Goal: Communication & Community: Answer question/provide support

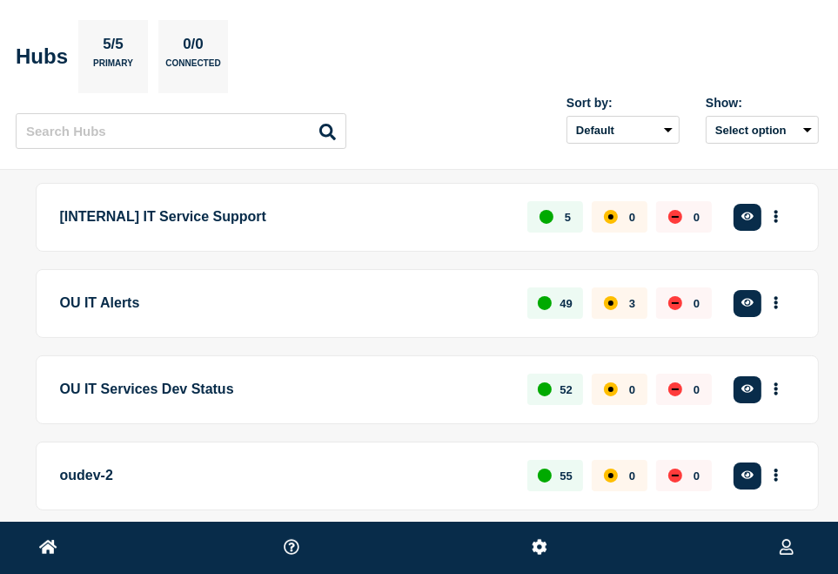
click at [38, 545] on ul at bounding box center [419, 547] width 838 height 52
click at [125, 307] on p "OU IT Alerts" at bounding box center [284, 303] width 448 height 32
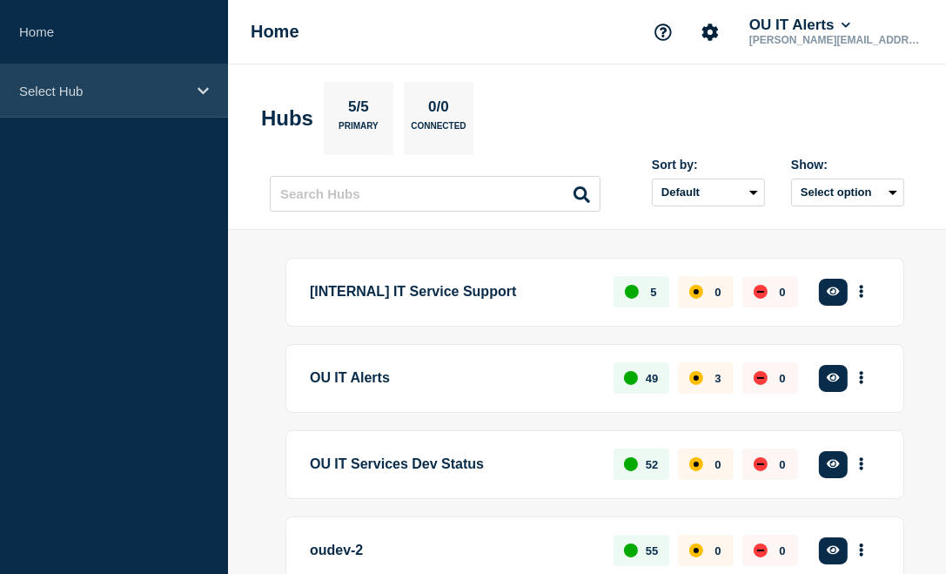
click at [81, 93] on p "Select Hub" at bounding box center [102, 91] width 167 height 15
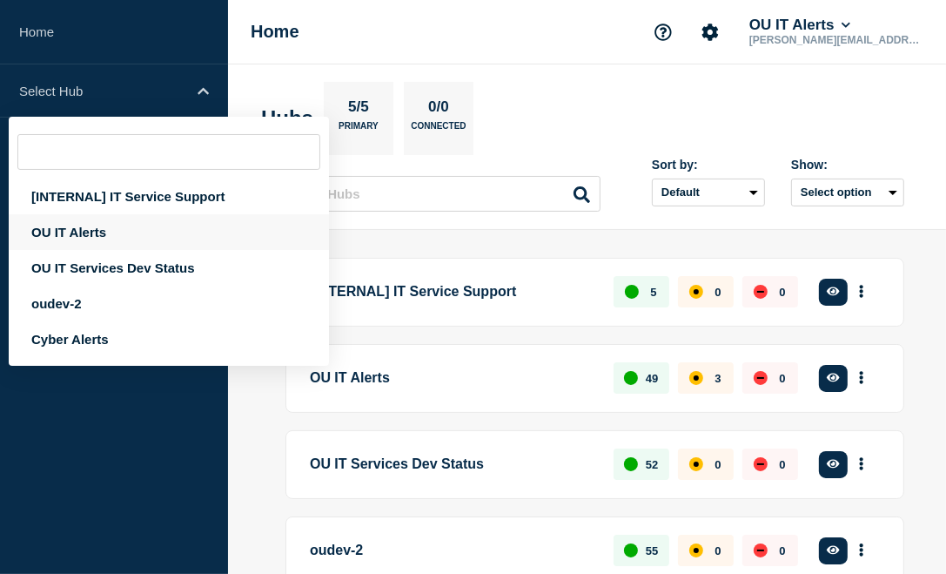
click at [87, 230] on div "OU IT Alerts" at bounding box center [169, 232] width 320 height 36
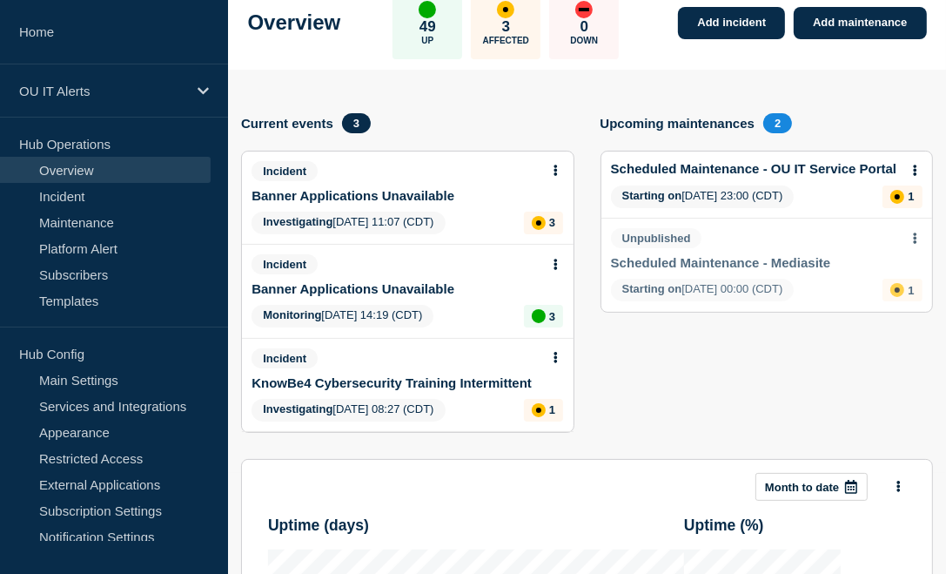
scroll to position [104, 0]
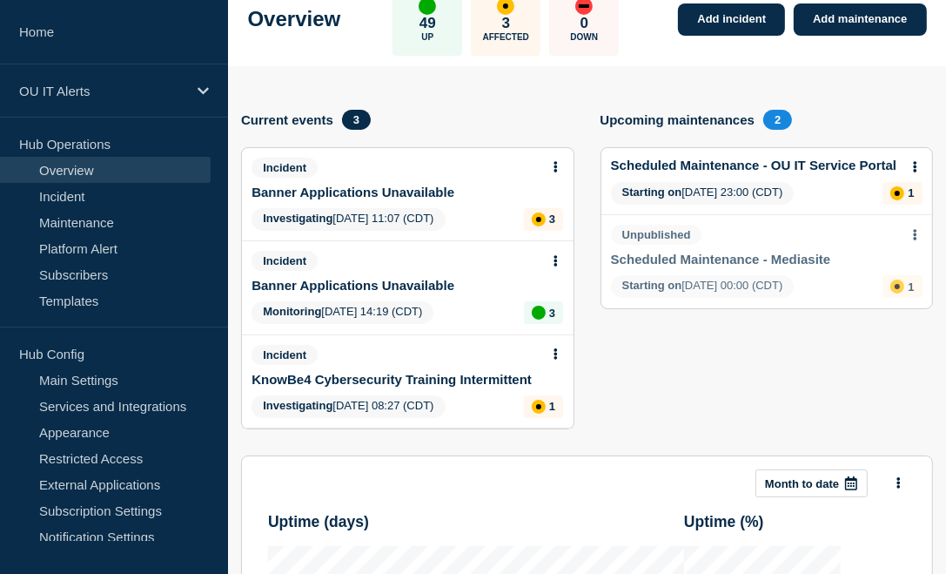
click at [556, 258] on icon at bounding box center [555, 260] width 3 height 11
click at [555, 330] on link "Update incident" at bounding box center [556, 326] width 84 height 14
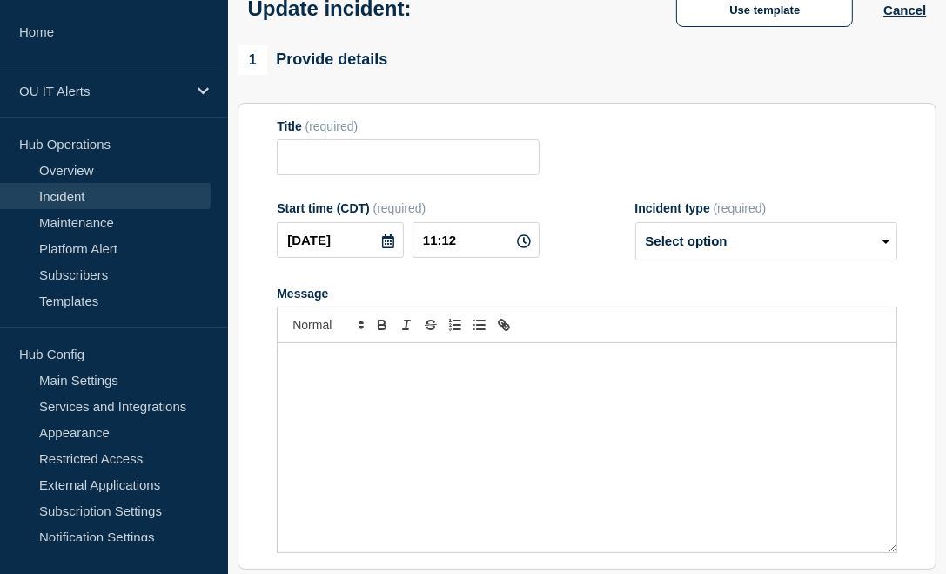
type input "Banner Applications Unavailable"
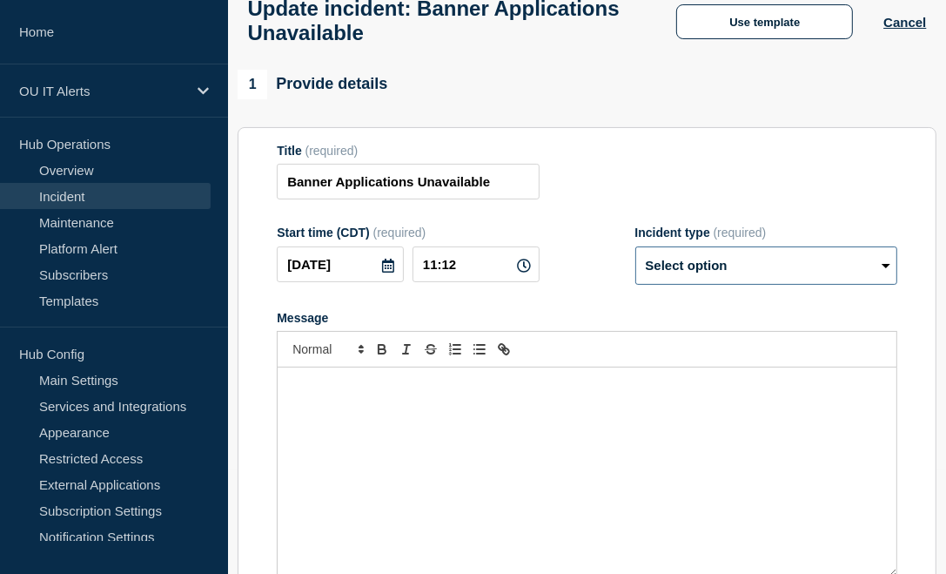
click at [635, 270] on select "Select option Investigating Identified Monitoring Resolved" at bounding box center [766, 265] width 262 height 38
select select "resolved"
click at [635, 256] on select "Select option Investigating Identified Monitoring Resolved" at bounding box center [766, 265] width 262 height 38
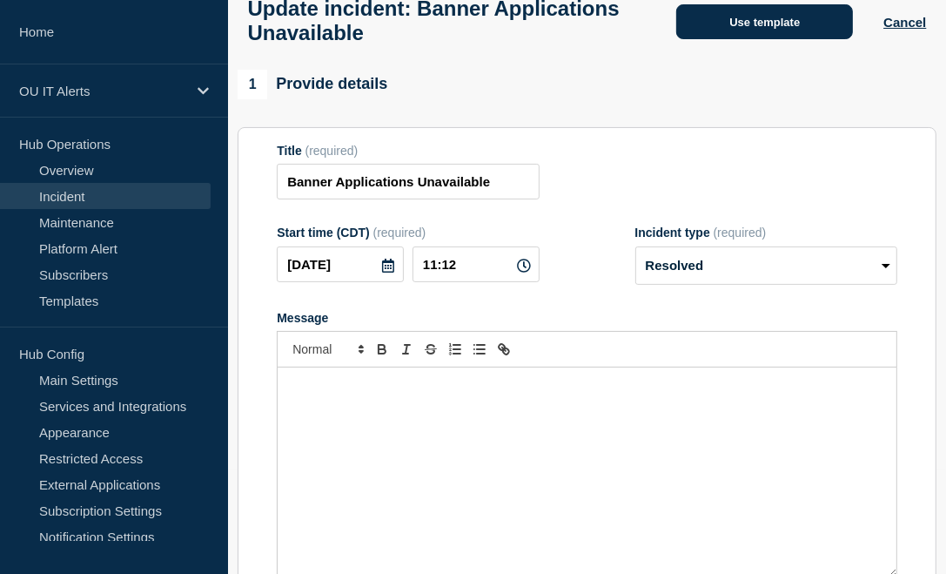
click at [635, 25] on button "Use template" at bounding box center [764, 21] width 177 height 35
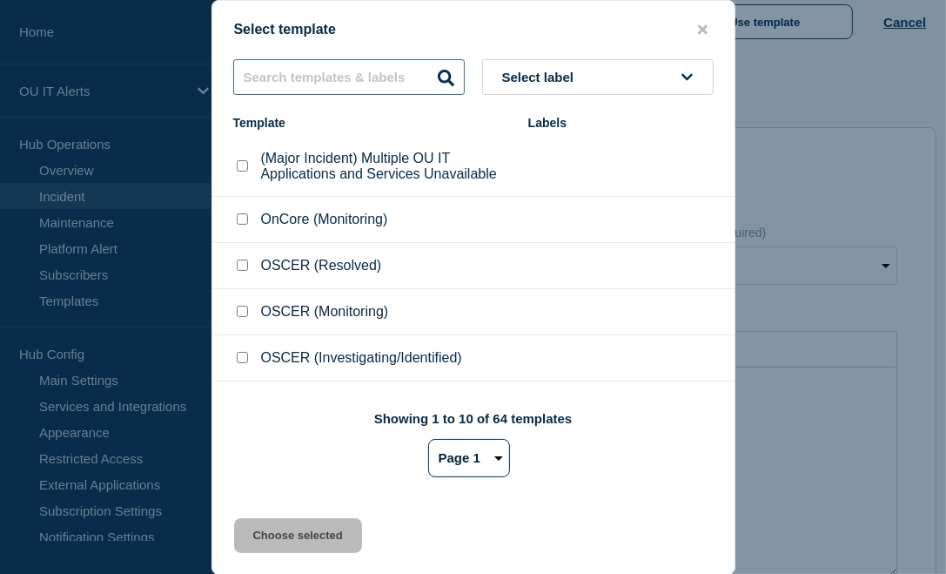
click at [310, 77] on input "text" at bounding box center [349, 77] width 232 height 36
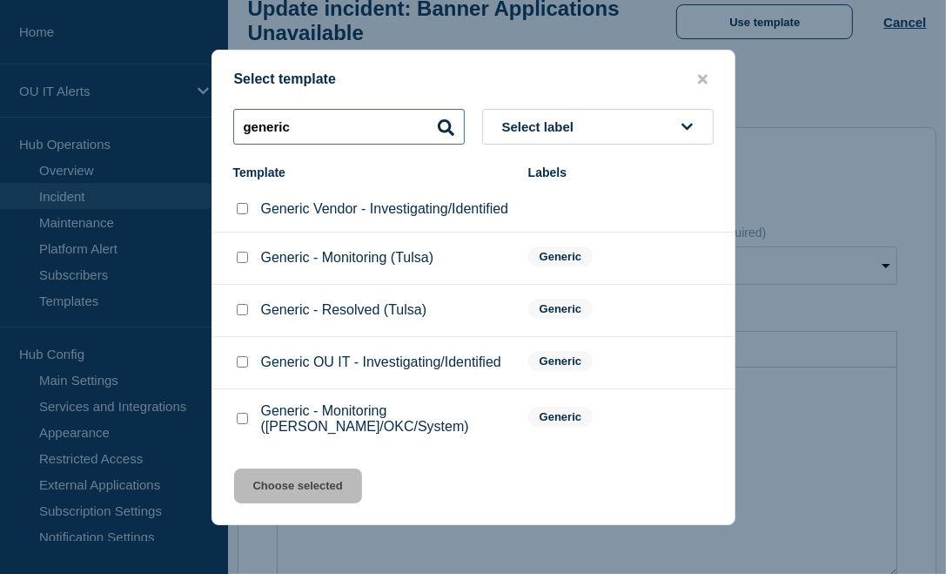
type input "generic"
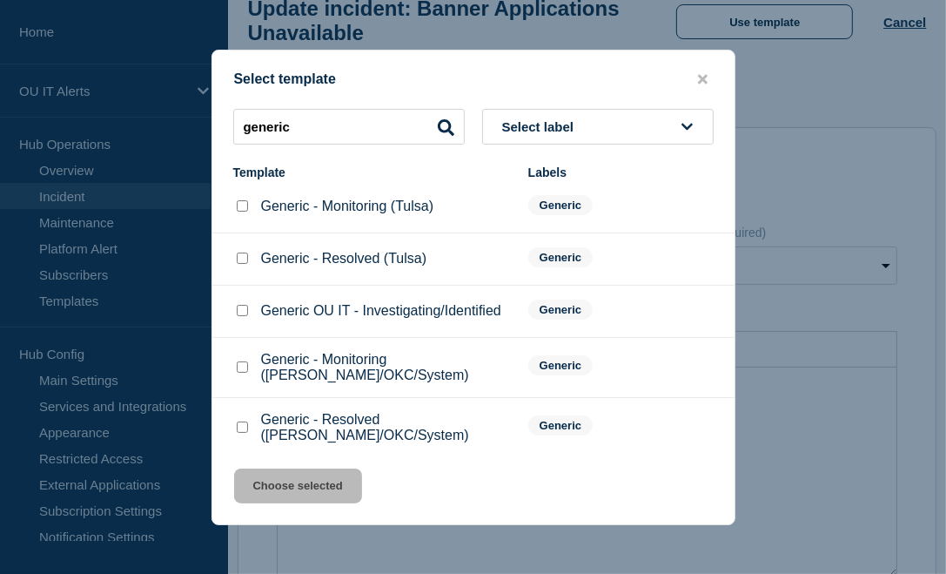
scroll to position [77, 0]
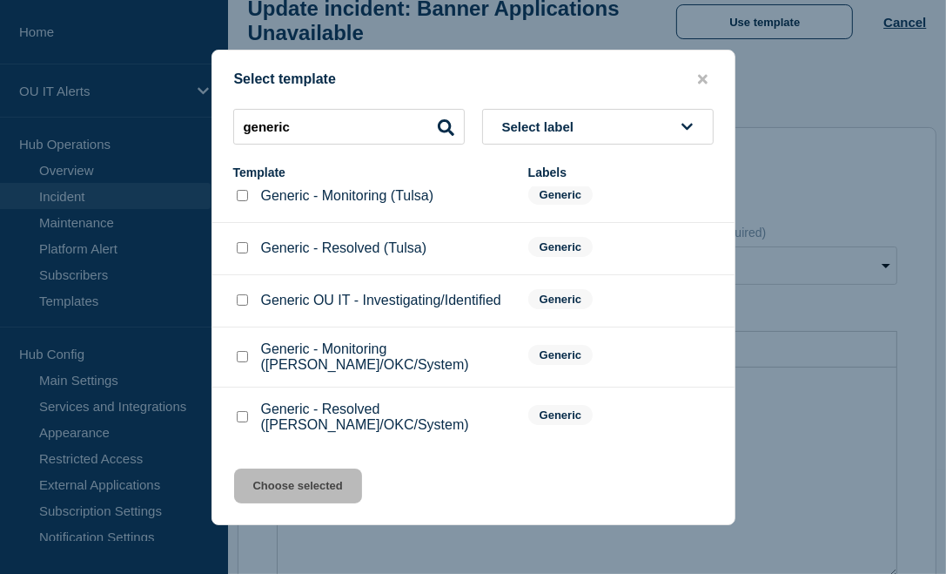
click at [238, 417] on input "Generic - Resolved (Norman/OKC/System) checkbox" at bounding box center [242, 416] width 11 height 11
checkbox input "true"
click at [282, 494] on button "Choose selected" at bounding box center [298, 485] width 128 height 35
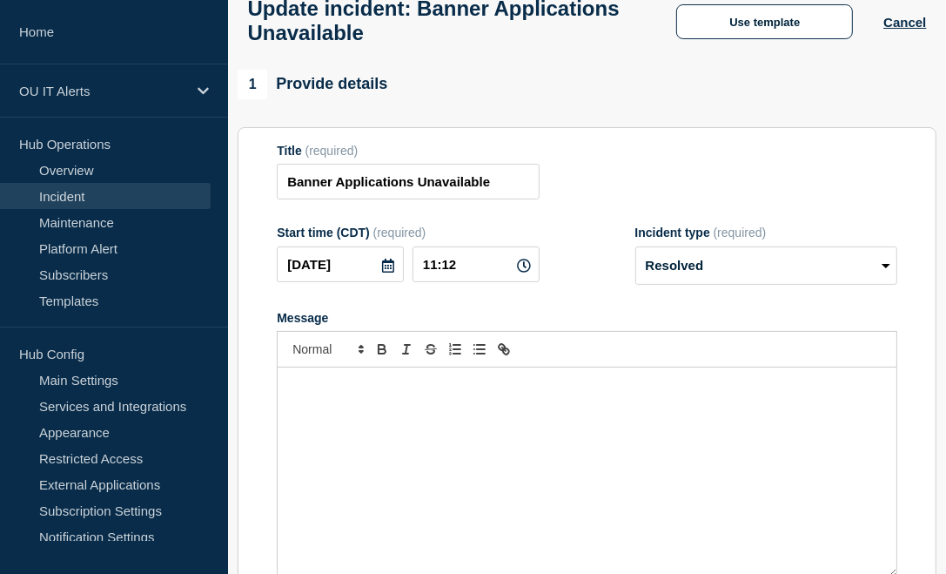
radio input "false"
radio input "true"
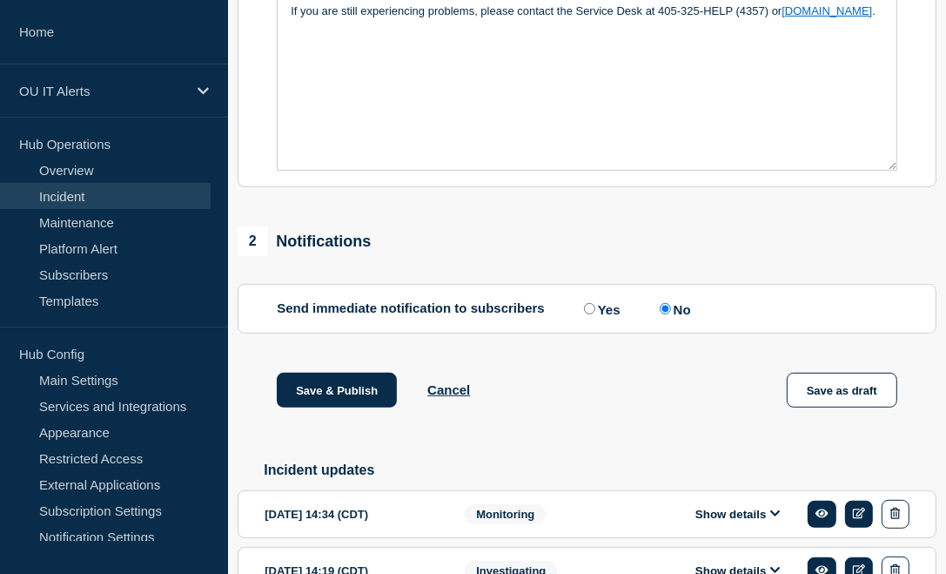
scroll to position [515, 0]
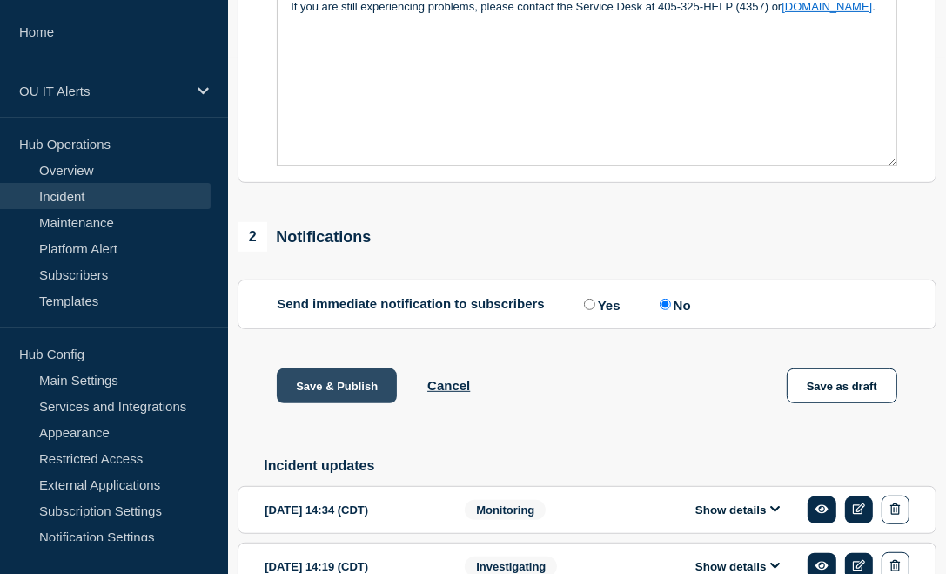
click at [366, 403] on button "Save & Publish" at bounding box center [337, 385] width 120 height 35
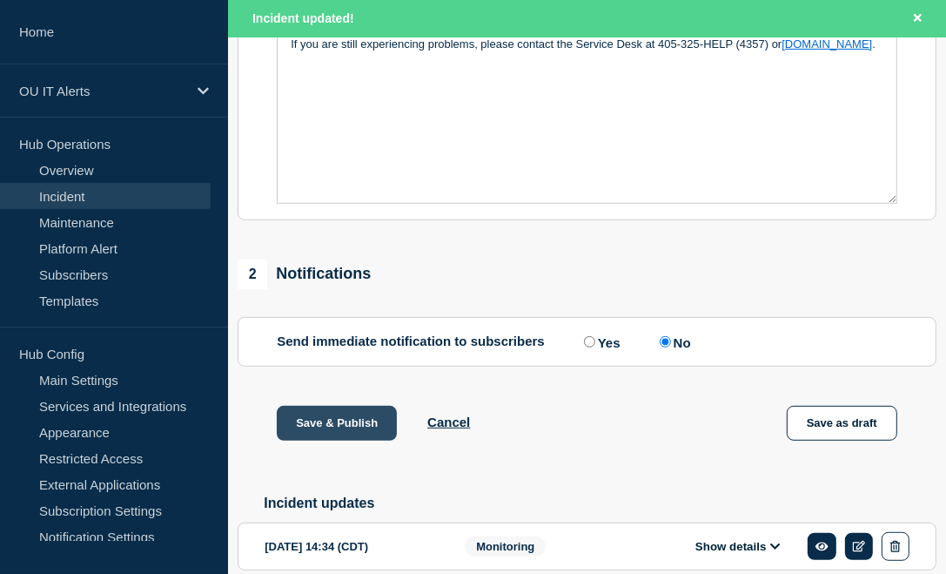
scroll to position [553, 0]
